Goal: Information Seeking & Learning: Learn about a topic

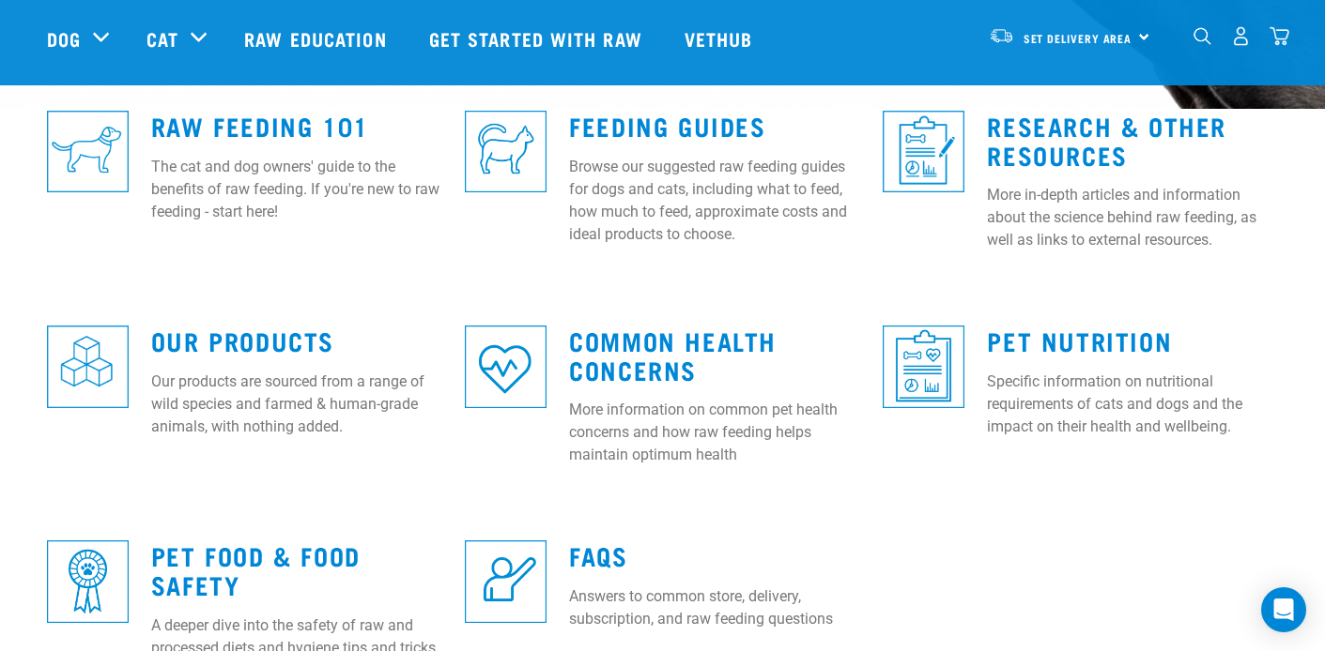
scroll to position [627, 0]
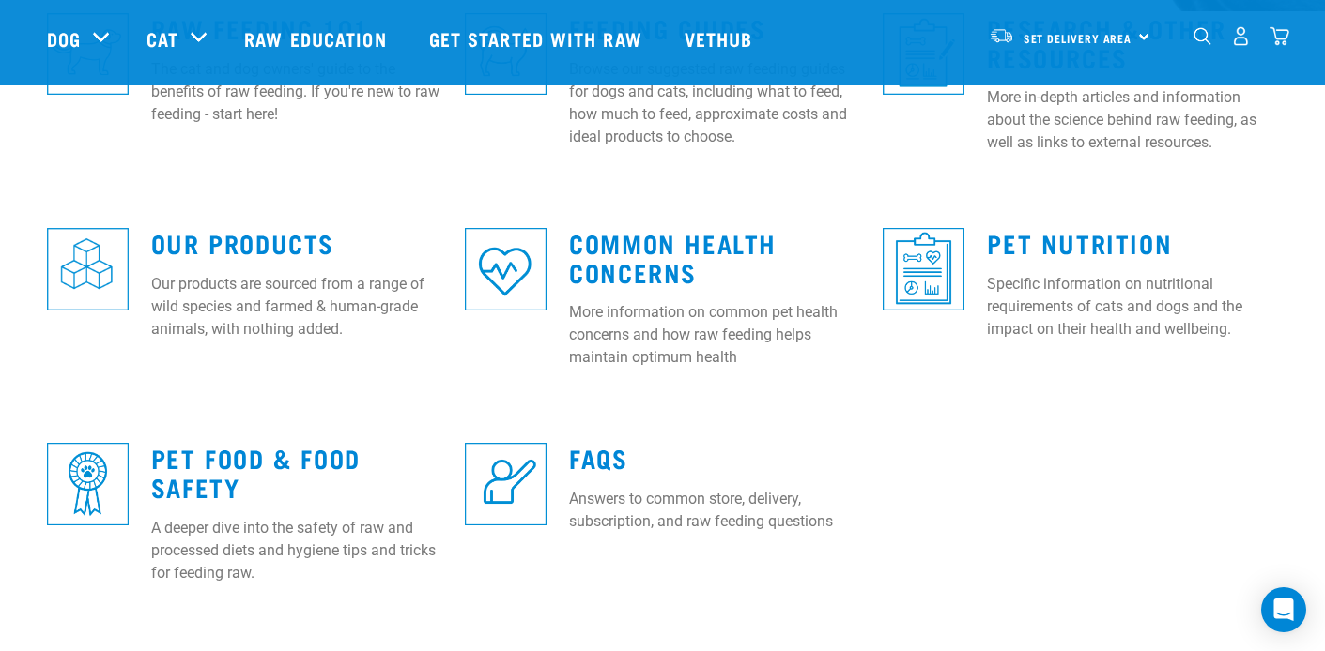
click at [1117, 225] on div "Pet Nutrition Specific information on nutritional requirements of cats and dogs…" at bounding box center [1132, 279] width 314 height 153
click at [1117, 240] on link "Pet Nutrition" at bounding box center [1079, 243] width 185 height 14
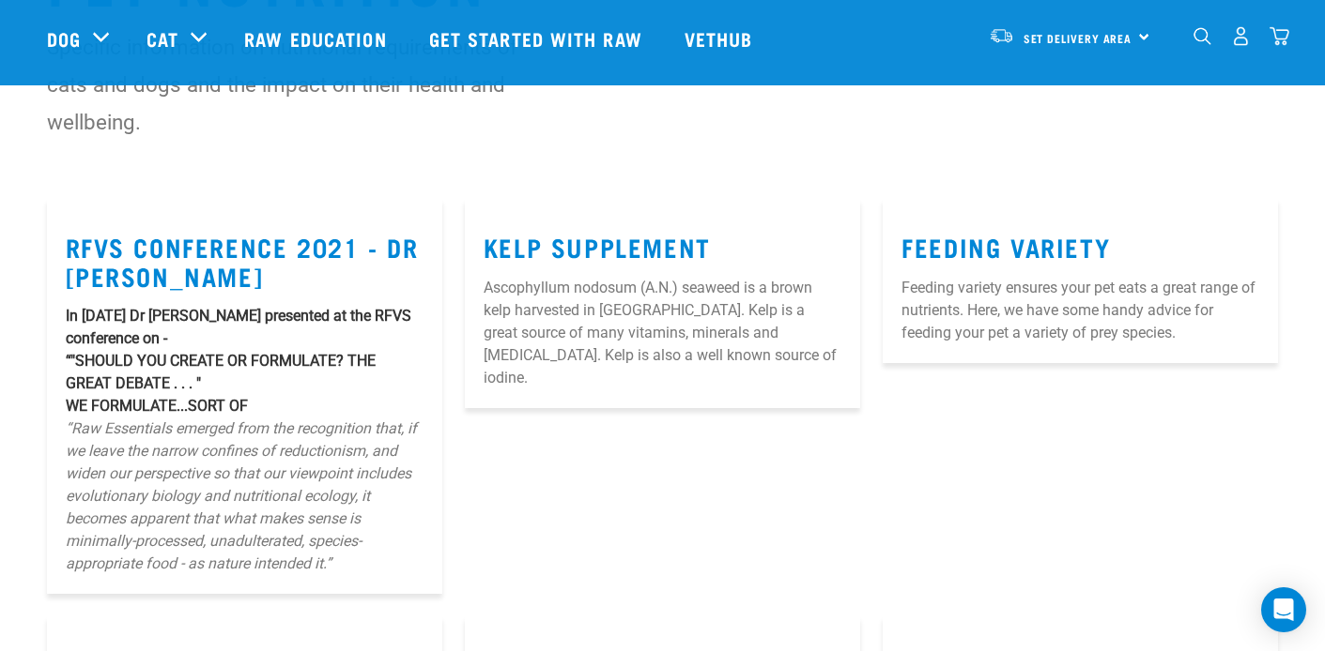
scroll to position [171, 0]
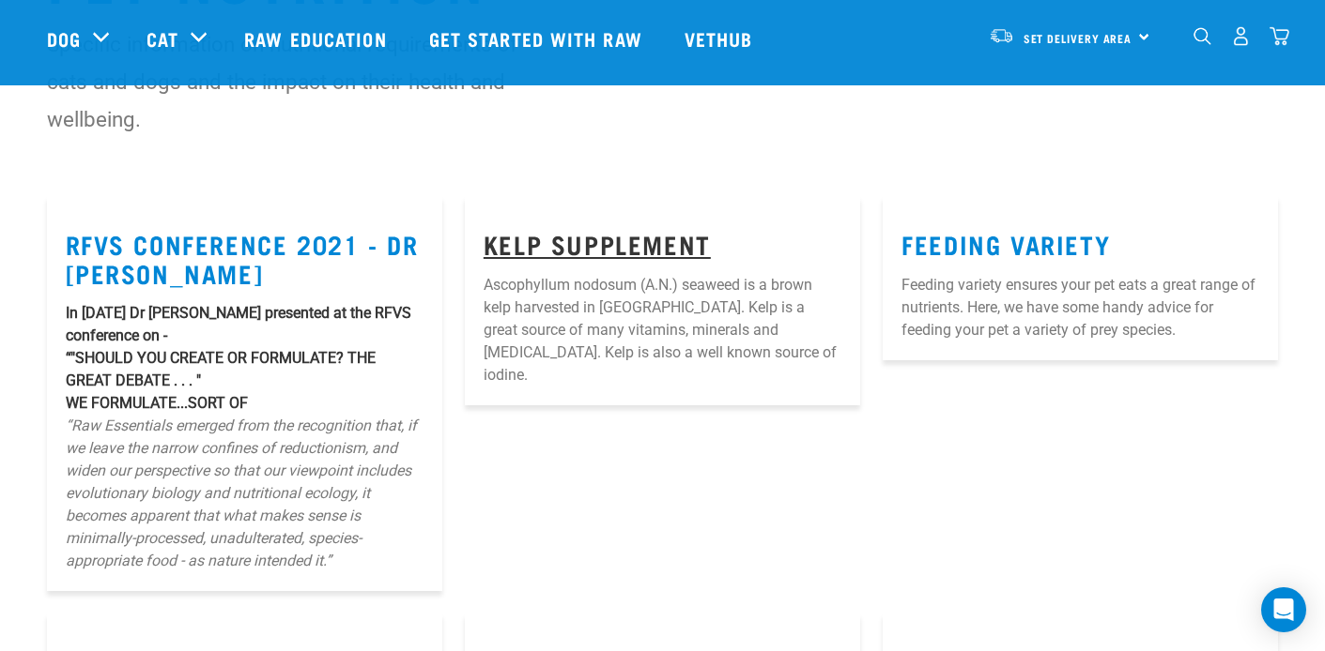
click at [686, 247] on link "Kelp Supplement" at bounding box center [596, 244] width 227 height 14
